Goal: Information Seeking & Learning: Learn about a topic

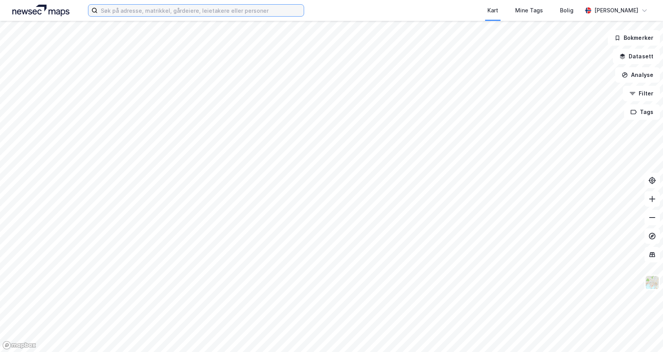
click at [127, 8] on input at bounding box center [201, 11] width 206 height 12
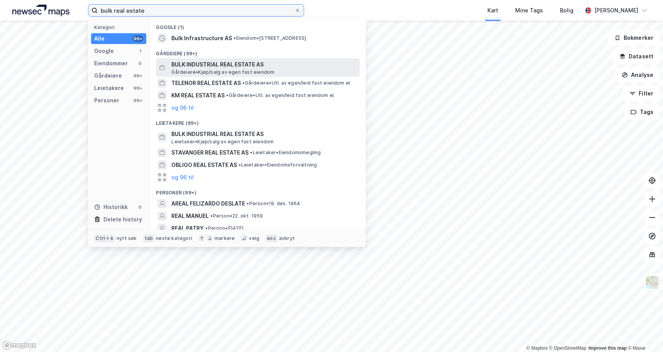
type input "bulk real estate"
click at [198, 68] on span "BULK INDUSTRIAL REAL ESTATE AS" at bounding box center [263, 64] width 185 height 9
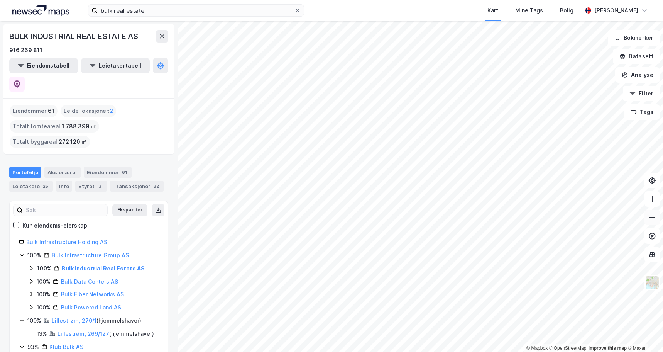
click at [652, 221] on icon at bounding box center [653, 218] width 8 height 8
